Goal: Register for event/course

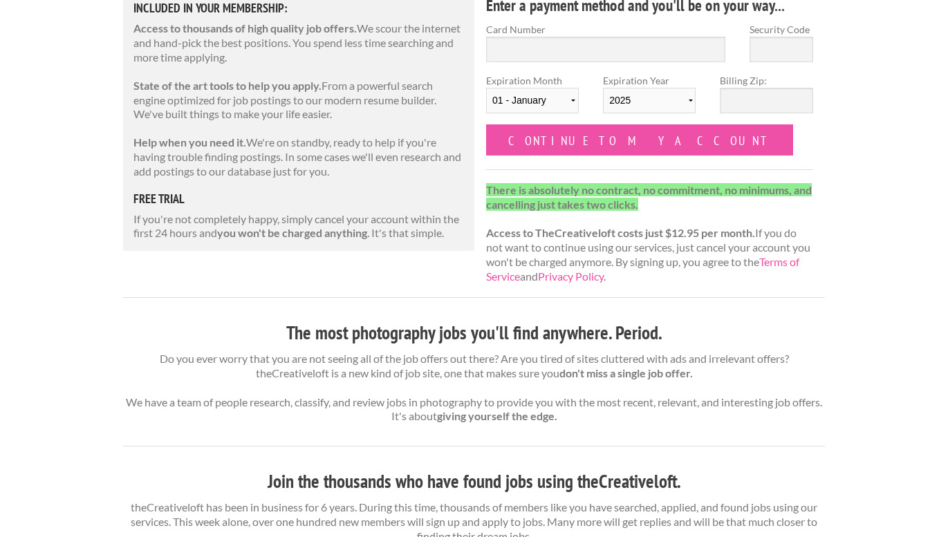
scroll to position [269, 0]
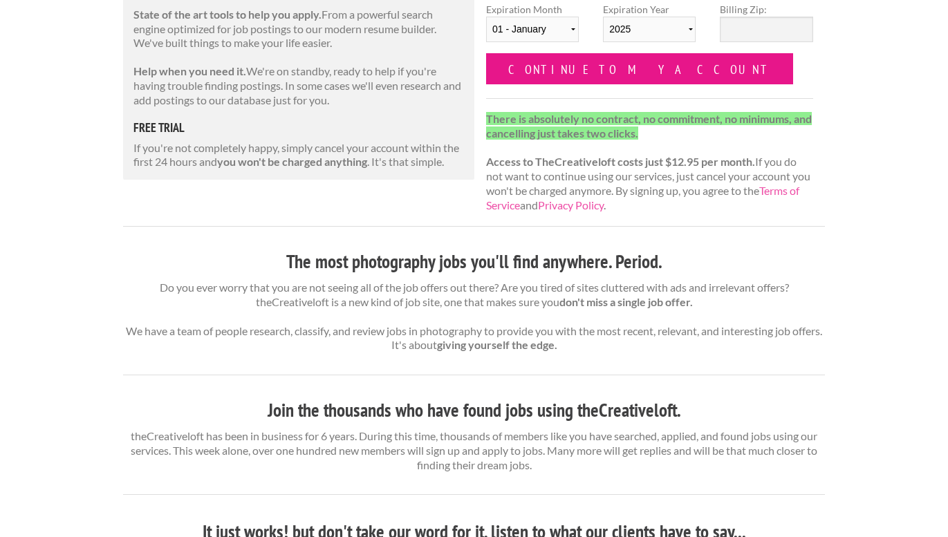
click at [602, 77] on input "Continue to my account" at bounding box center [639, 68] width 307 height 31
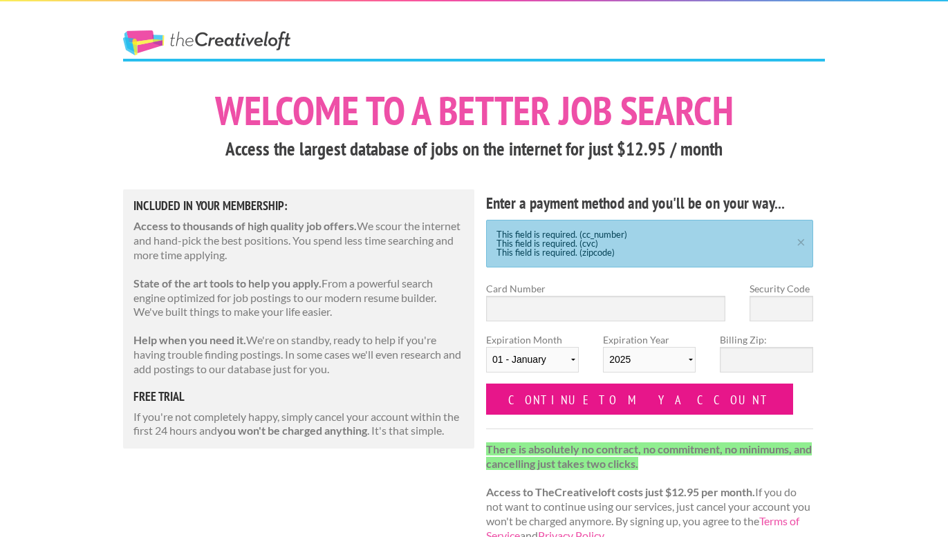
click at [620, 405] on input "Continue to my account" at bounding box center [639, 399] width 307 height 31
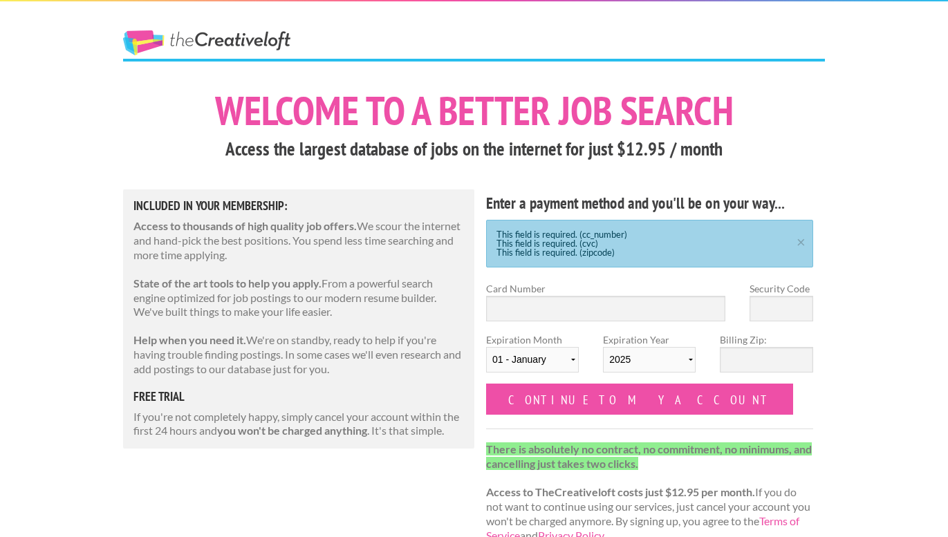
click at [224, 48] on link "The Creative Loft" at bounding box center [206, 42] width 167 height 25
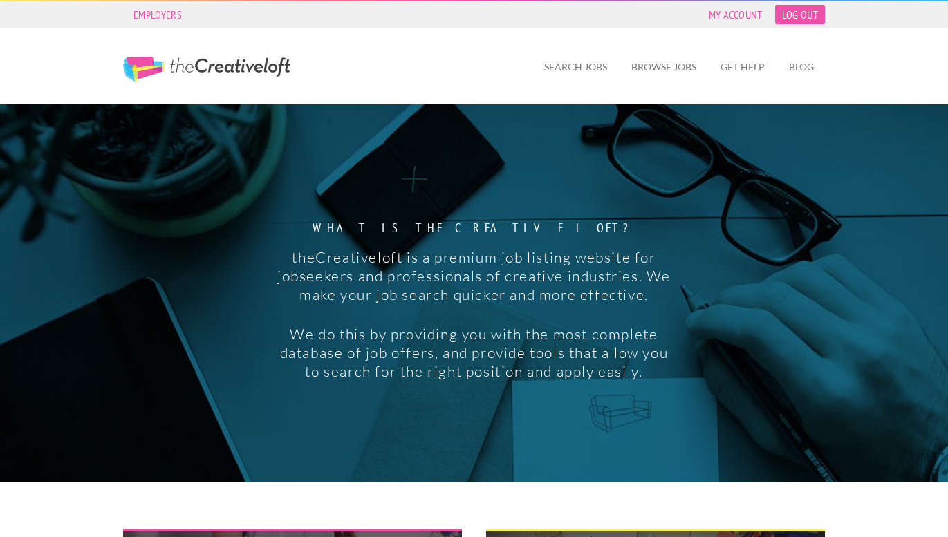
click at [804, 18] on link "Log Out" at bounding box center [800, 14] width 50 height 19
